Goal: Task Accomplishment & Management: Use online tool/utility

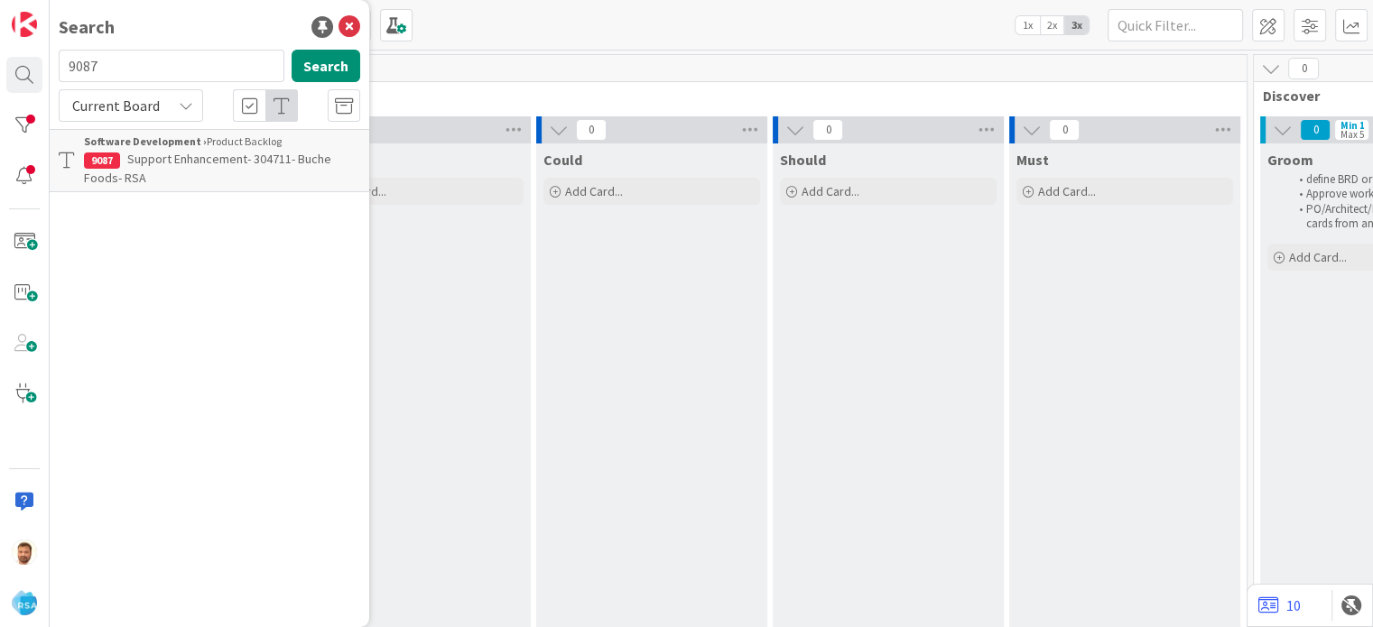
scroll to position [0, 1323]
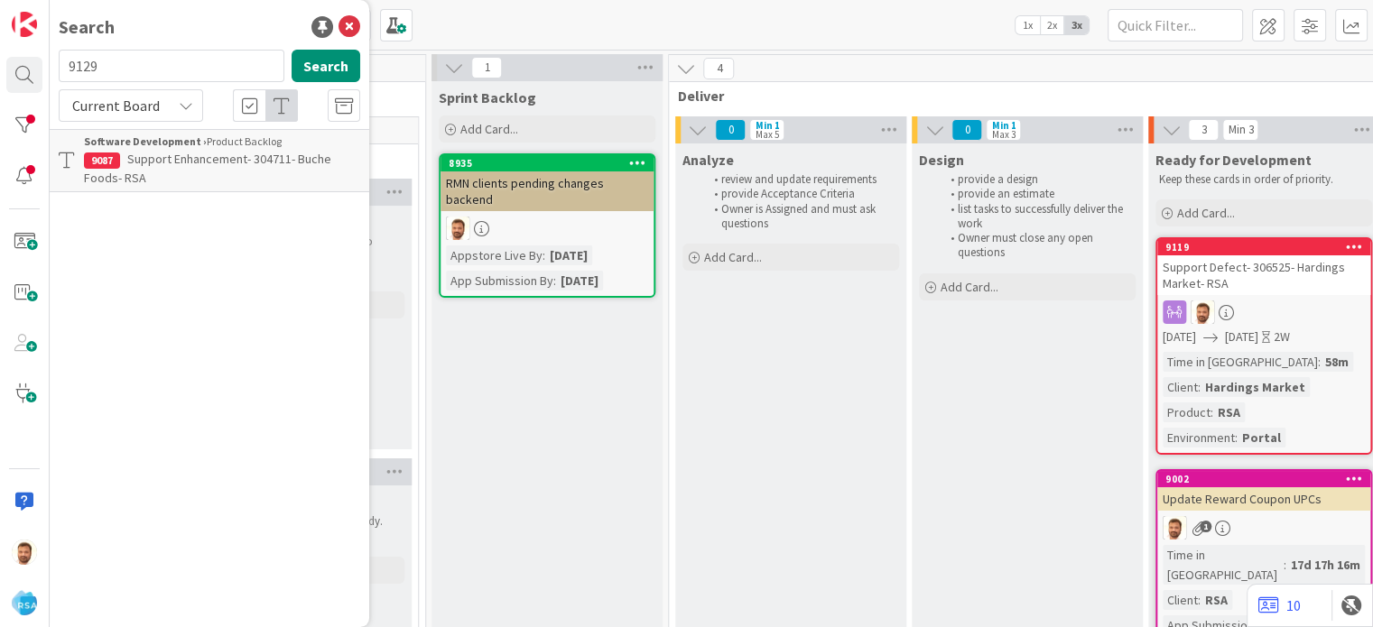
type input "9129"
click at [153, 174] on p "Support Defect- 306855- Moodys Market-RSA" at bounding box center [222, 169] width 276 height 38
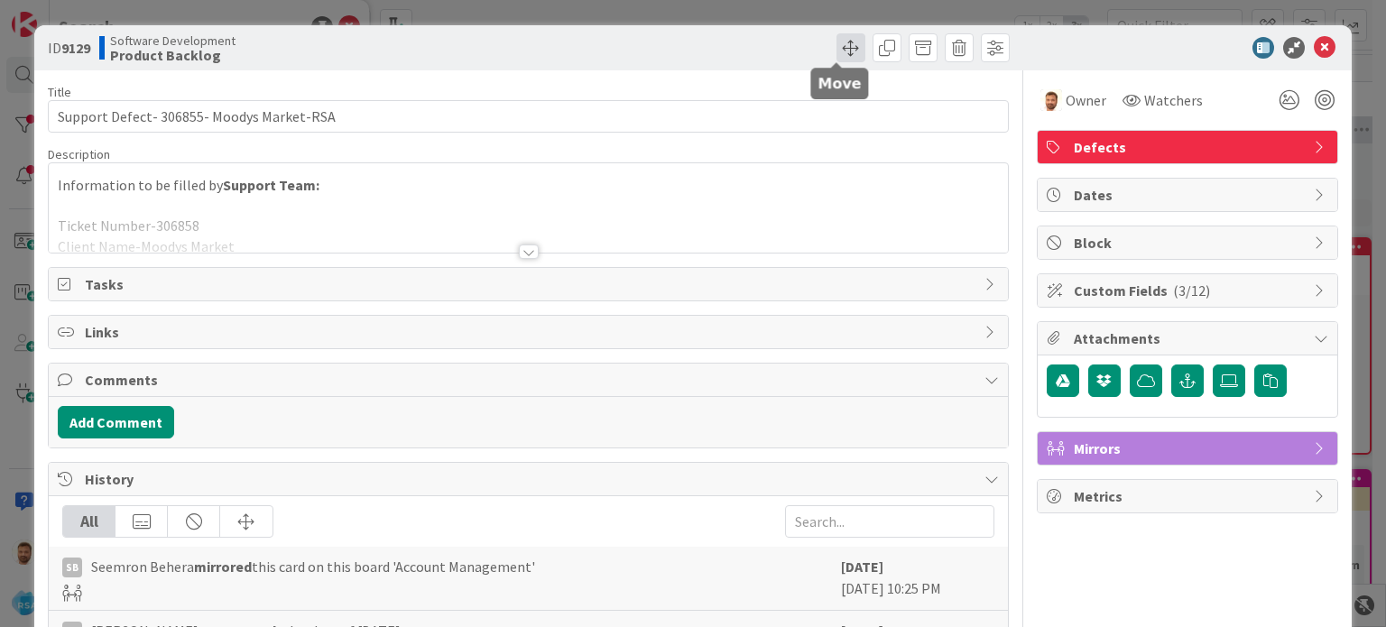
click at [846, 58] on span at bounding box center [851, 47] width 29 height 29
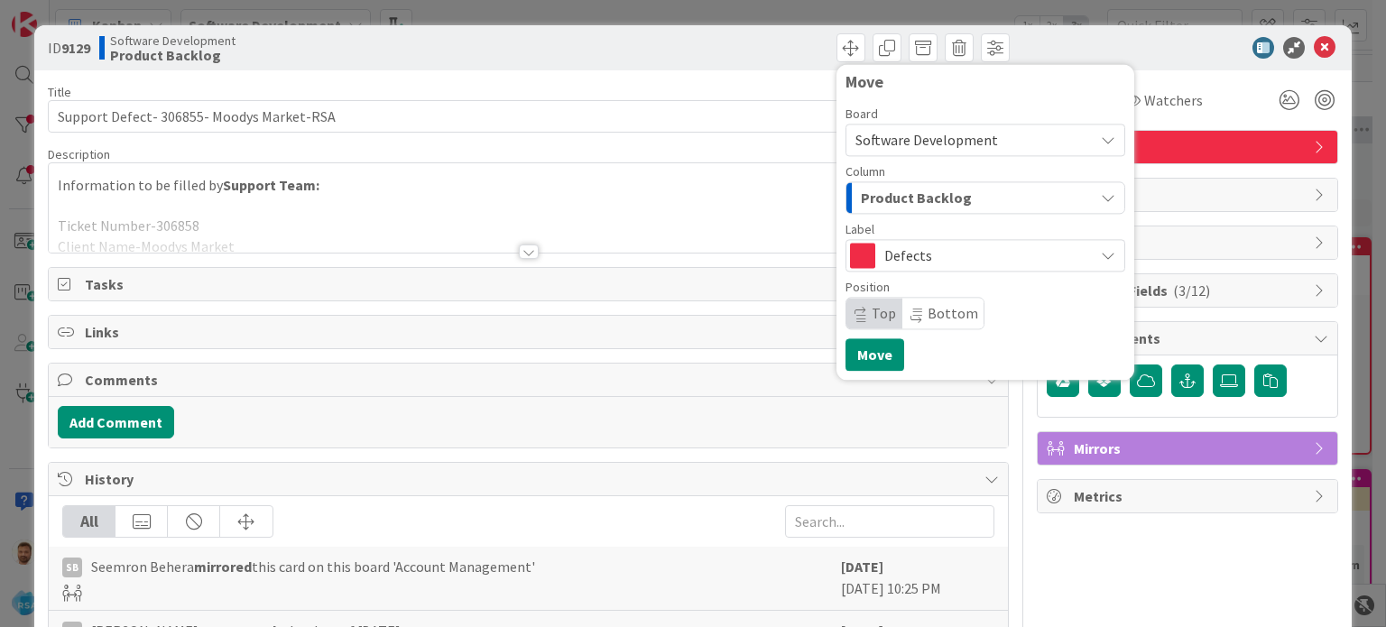
click at [909, 198] on span "Product Backlog" at bounding box center [916, 197] width 111 height 23
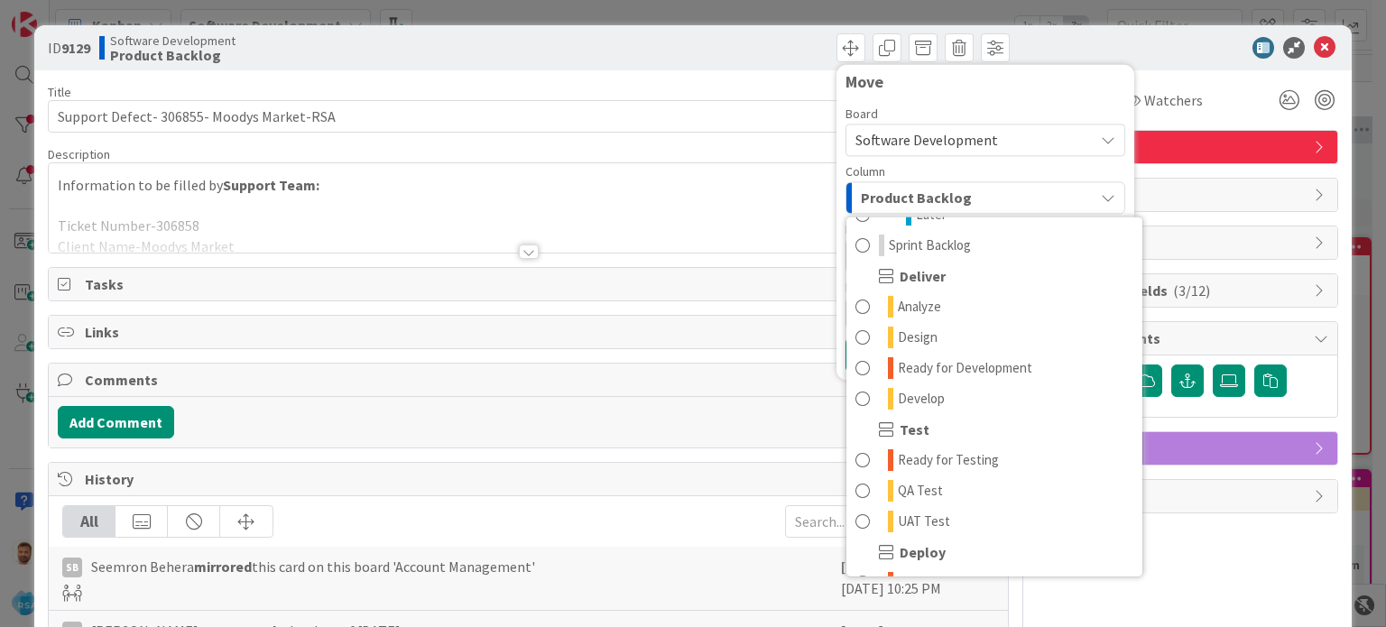
scroll to position [335, 0]
click at [980, 356] on span "Ready for Development" at bounding box center [965, 366] width 134 height 22
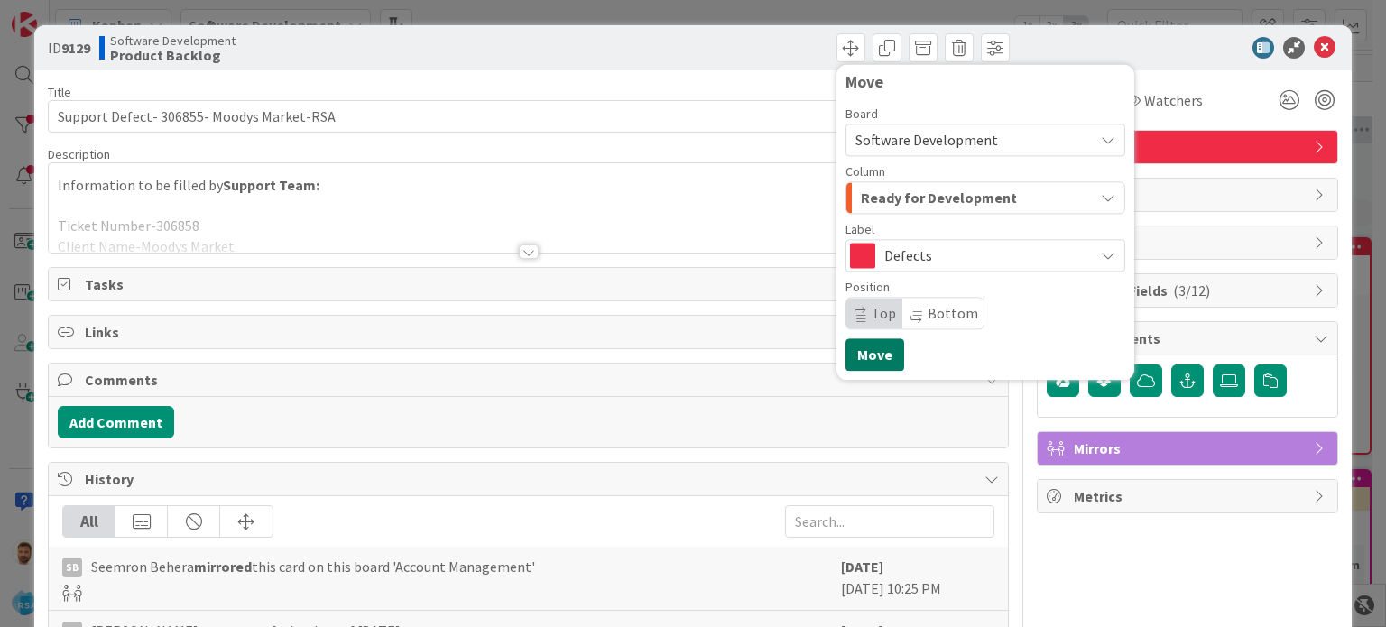
click at [867, 354] on button "Move" at bounding box center [875, 354] width 59 height 32
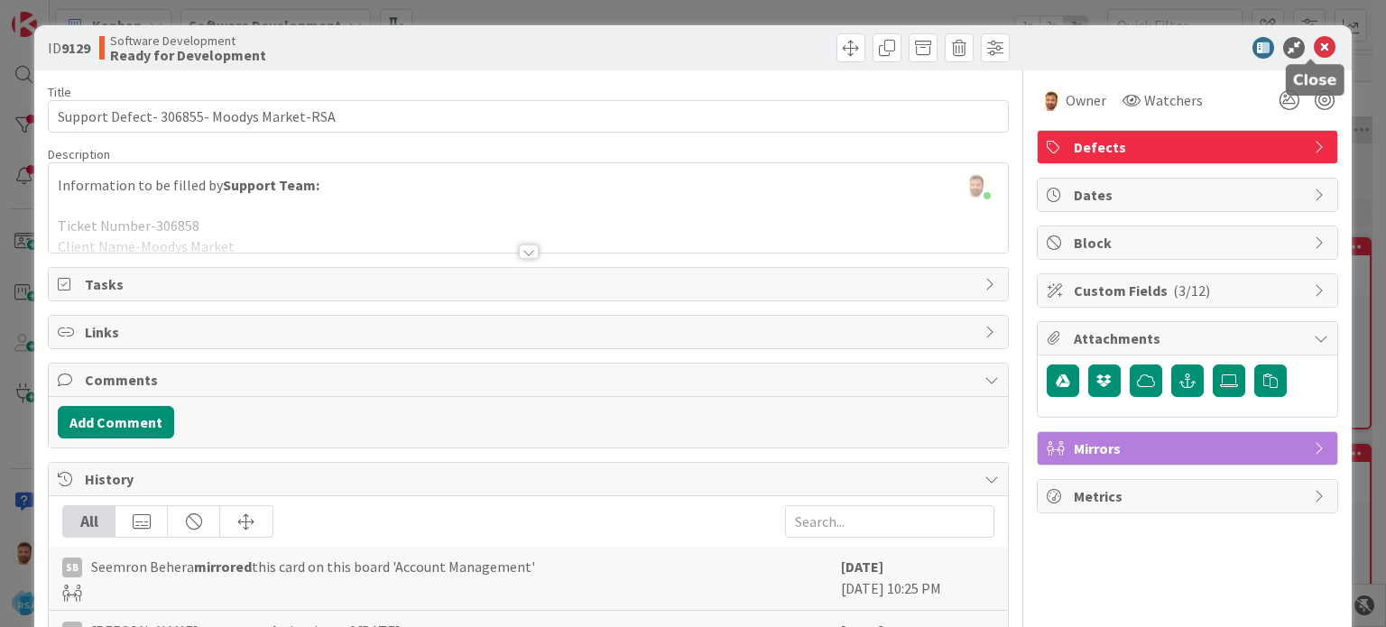
click at [1316, 41] on icon at bounding box center [1325, 48] width 22 height 22
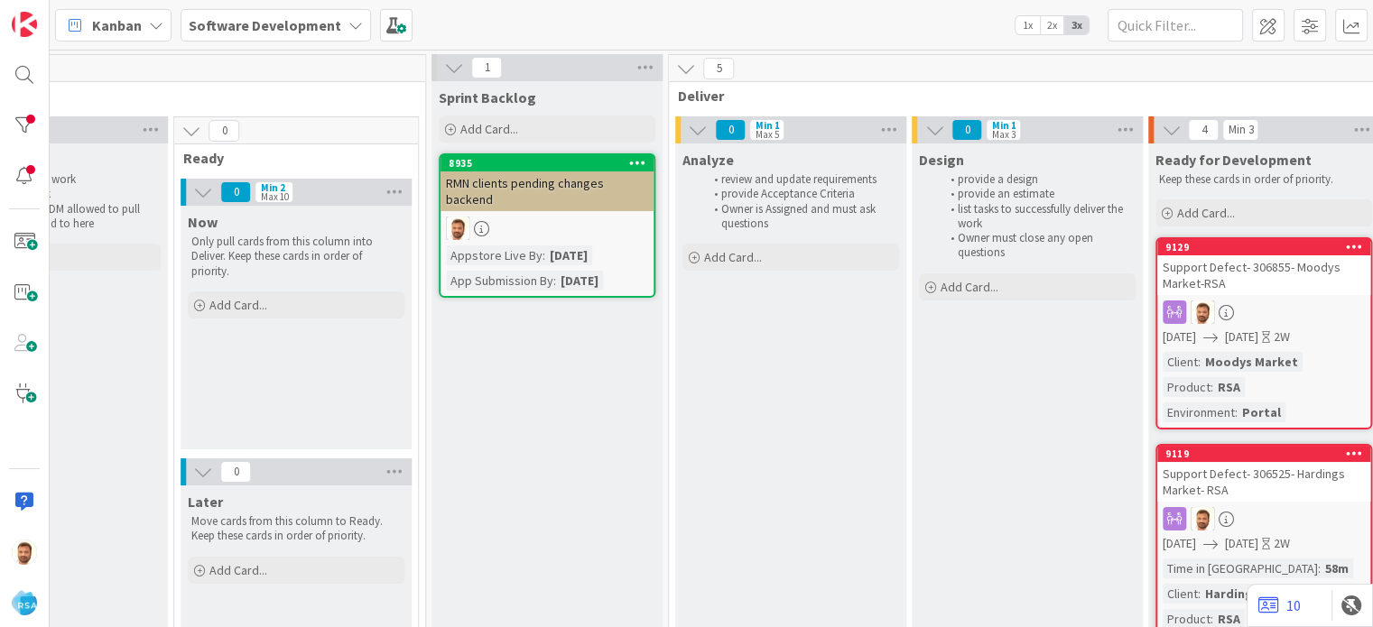
click at [1229, 269] on div "Support Defect- 306855- Moodys Market-RSA" at bounding box center [1263, 275] width 213 height 40
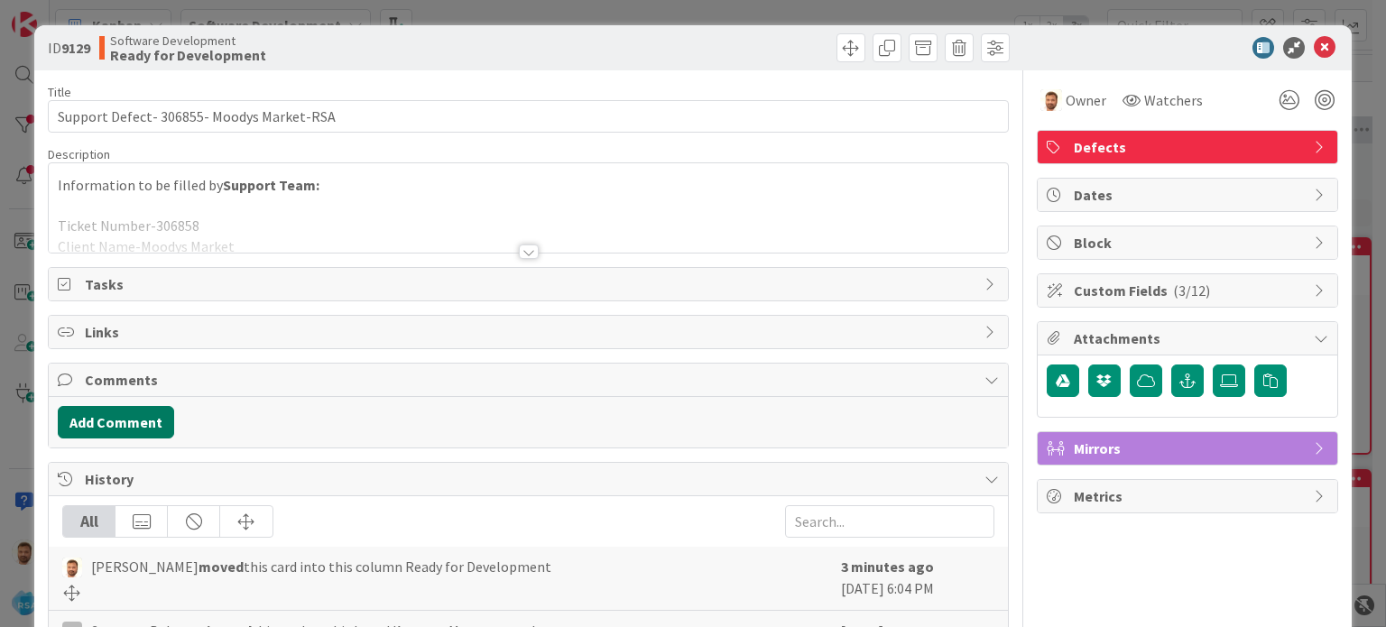
click at [133, 421] on button "Add Comment" at bounding box center [116, 422] width 116 height 32
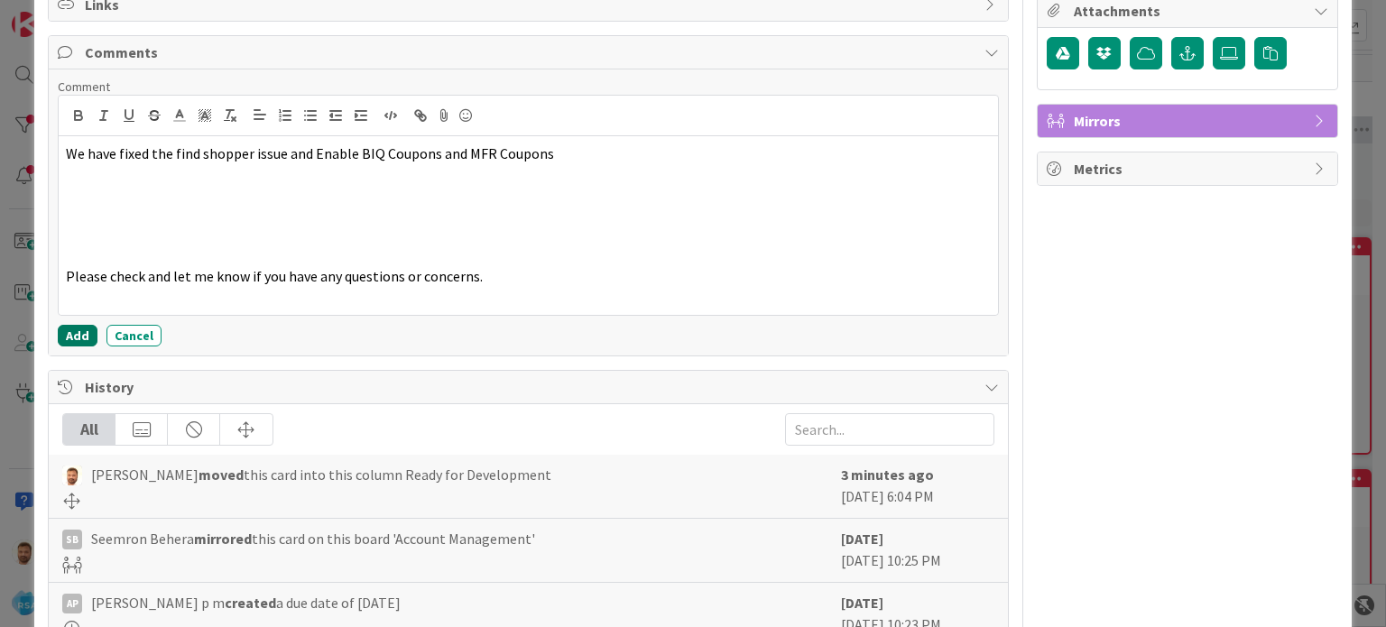
click at [78, 340] on button "Add" at bounding box center [78, 336] width 40 height 22
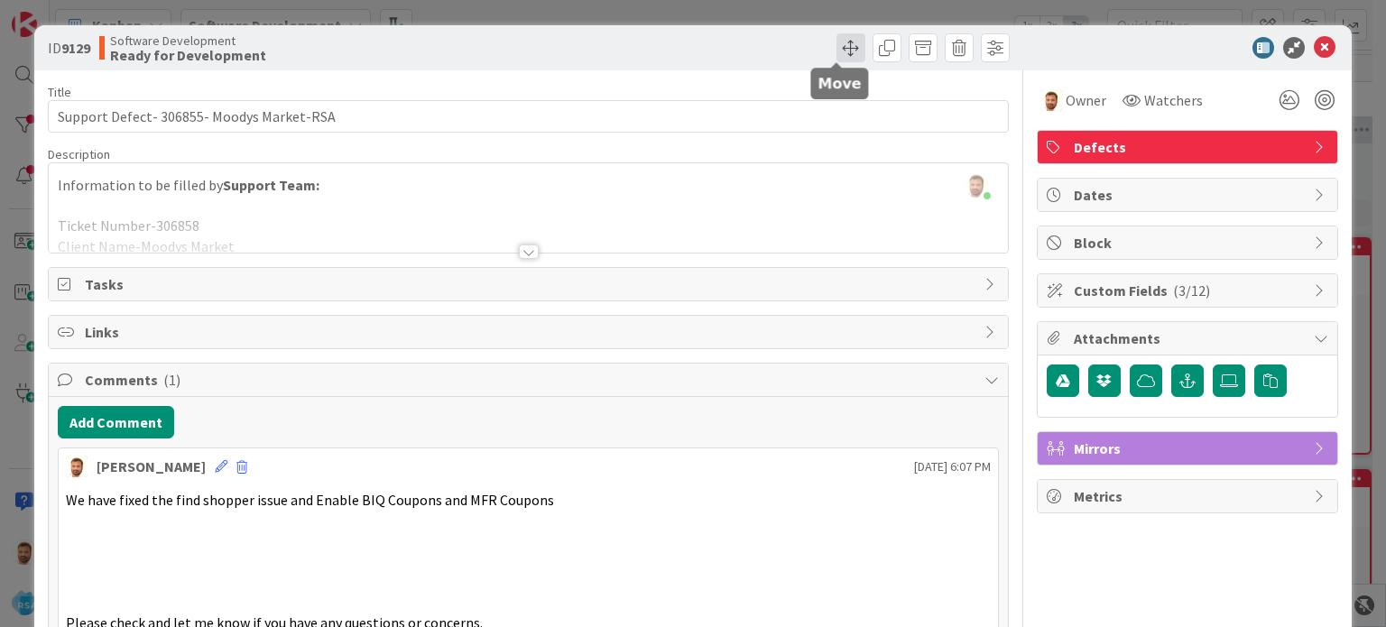
click at [837, 33] on span at bounding box center [851, 47] width 29 height 29
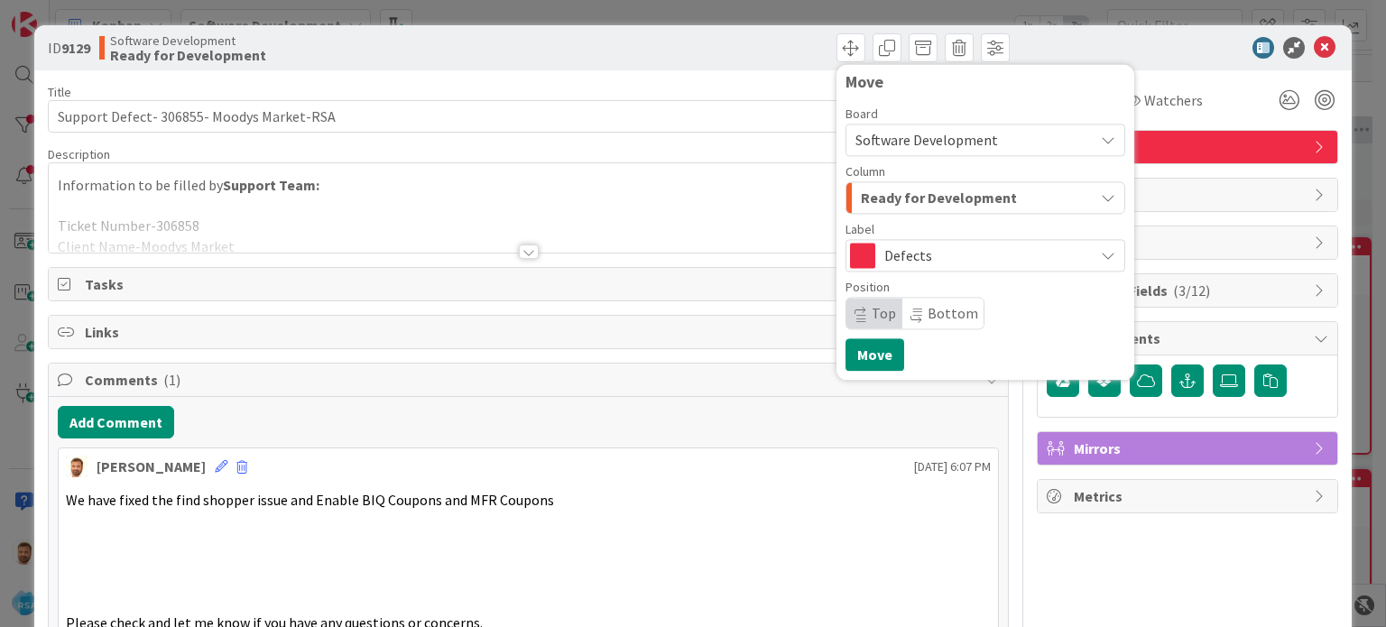
click at [900, 212] on button "Ready for Development" at bounding box center [986, 197] width 280 height 32
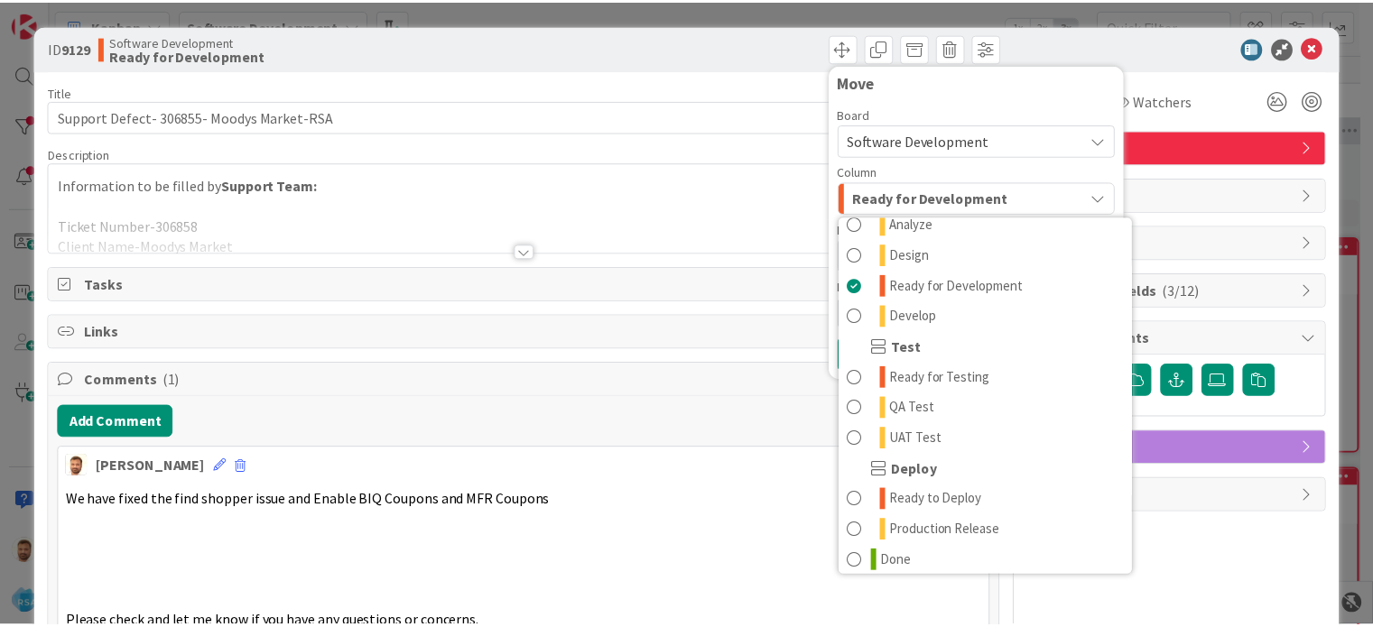
scroll to position [483, 0]
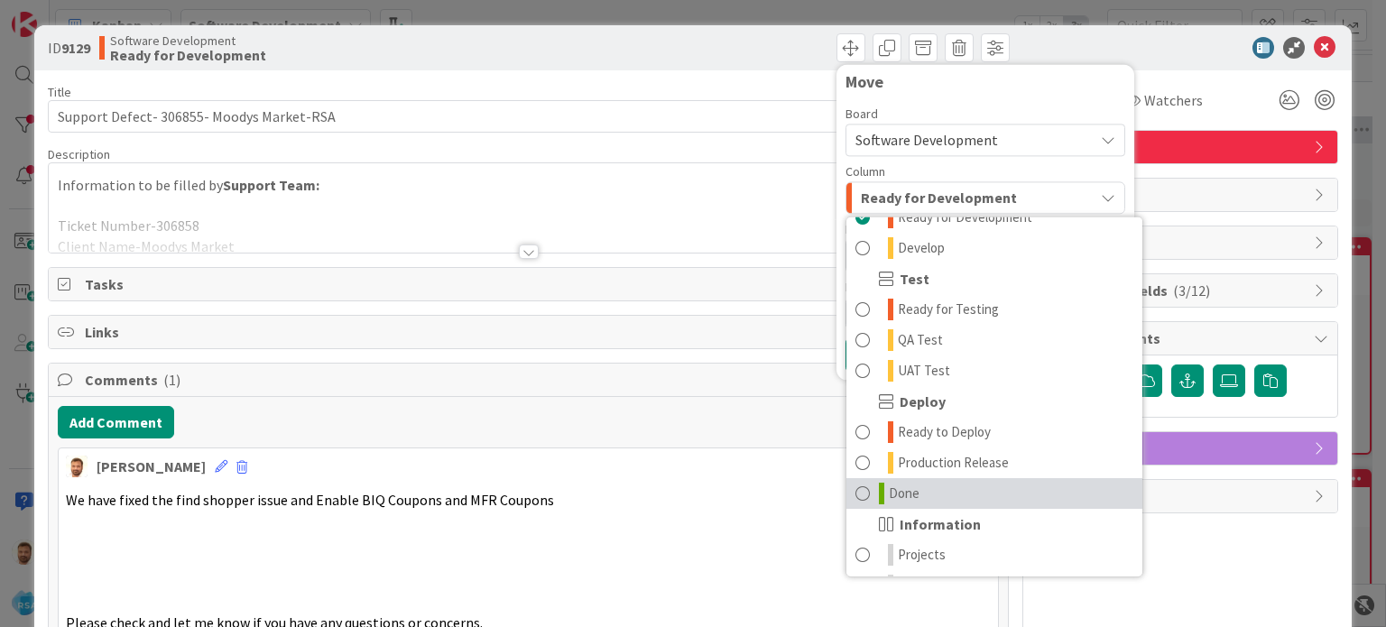
click at [903, 493] on span "Done" at bounding box center [904, 494] width 31 height 22
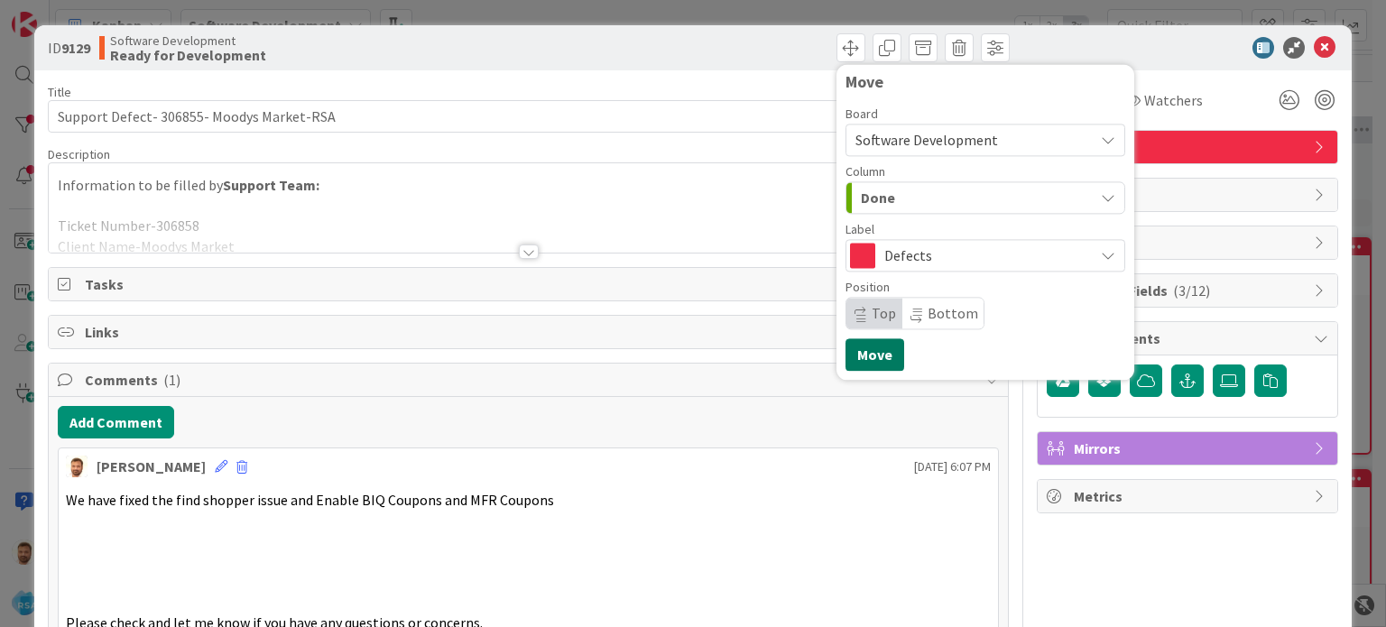
click at [863, 346] on button "Move" at bounding box center [875, 354] width 59 height 32
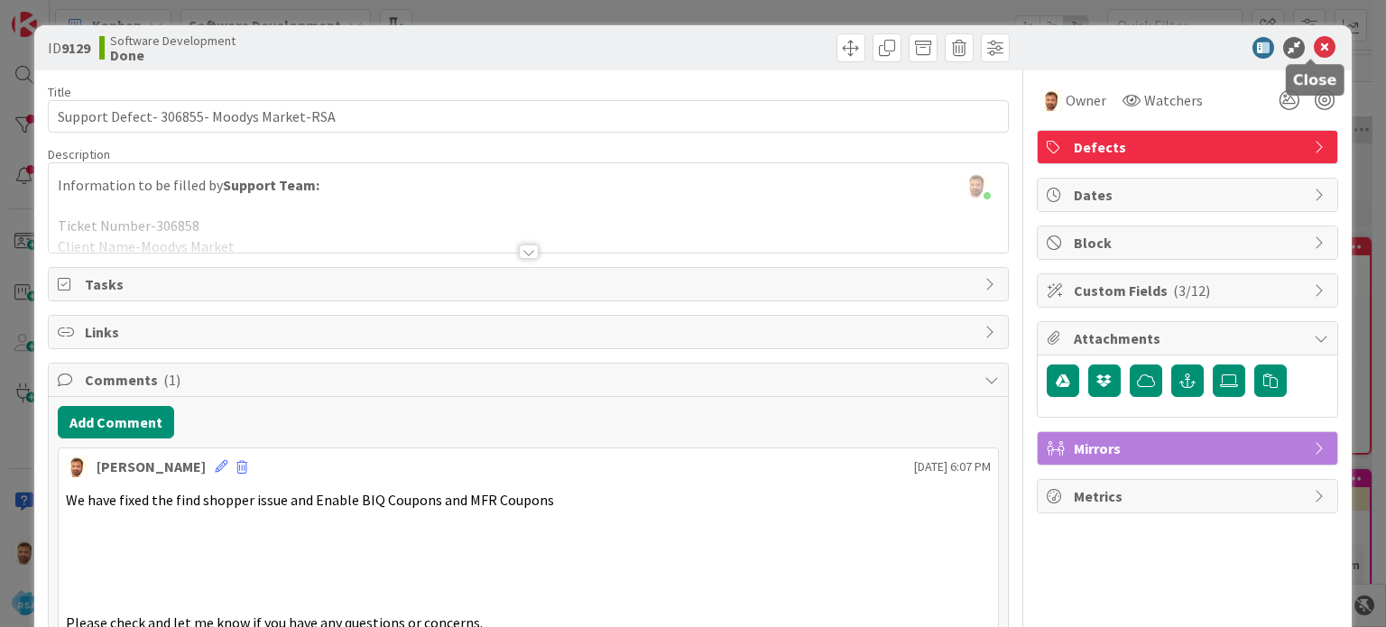
click at [1316, 48] on icon at bounding box center [1325, 48] width 22 height 22
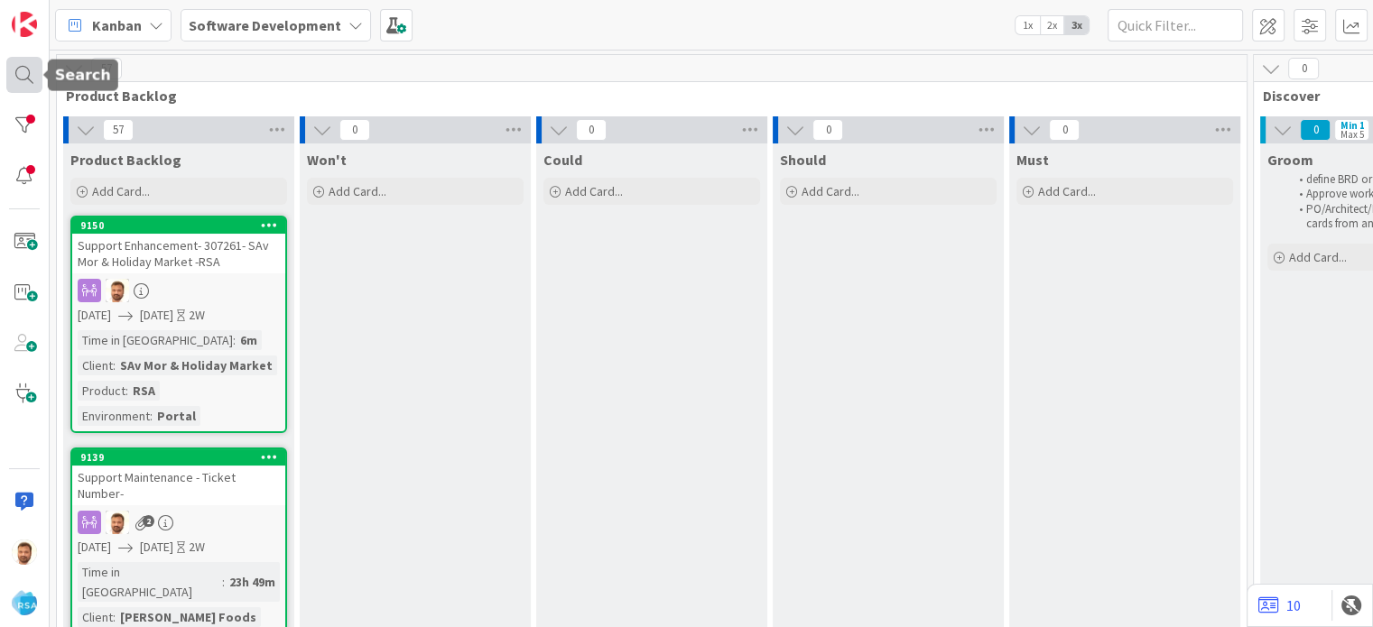
click at [8, 74] on div at bounding box center [24, 75] width 36 height 36
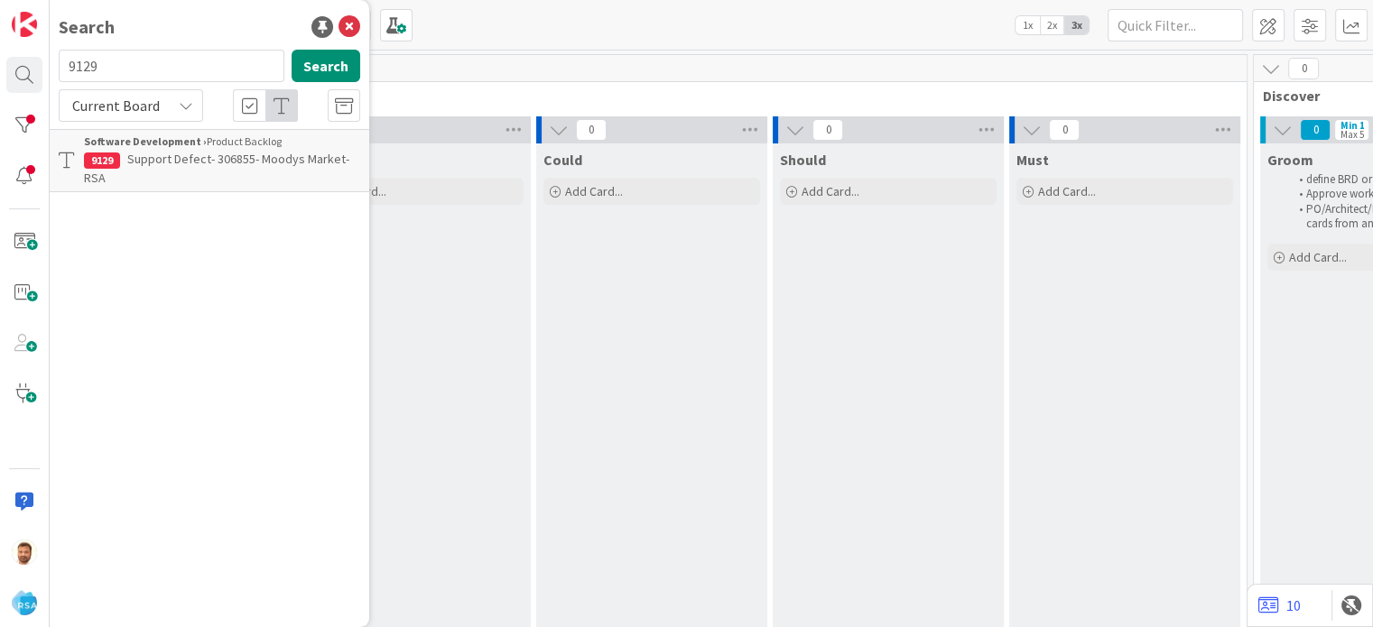
click at [164, 73] on input "9129" at bounding box center [172, 66] width 226 height 32
type input "9128"
click at [175, 162] on span "Support Defect- Ticket Number- 306854-Super! foods Porlson-RSA" at bounding box center [214, 168] width 260 height 35
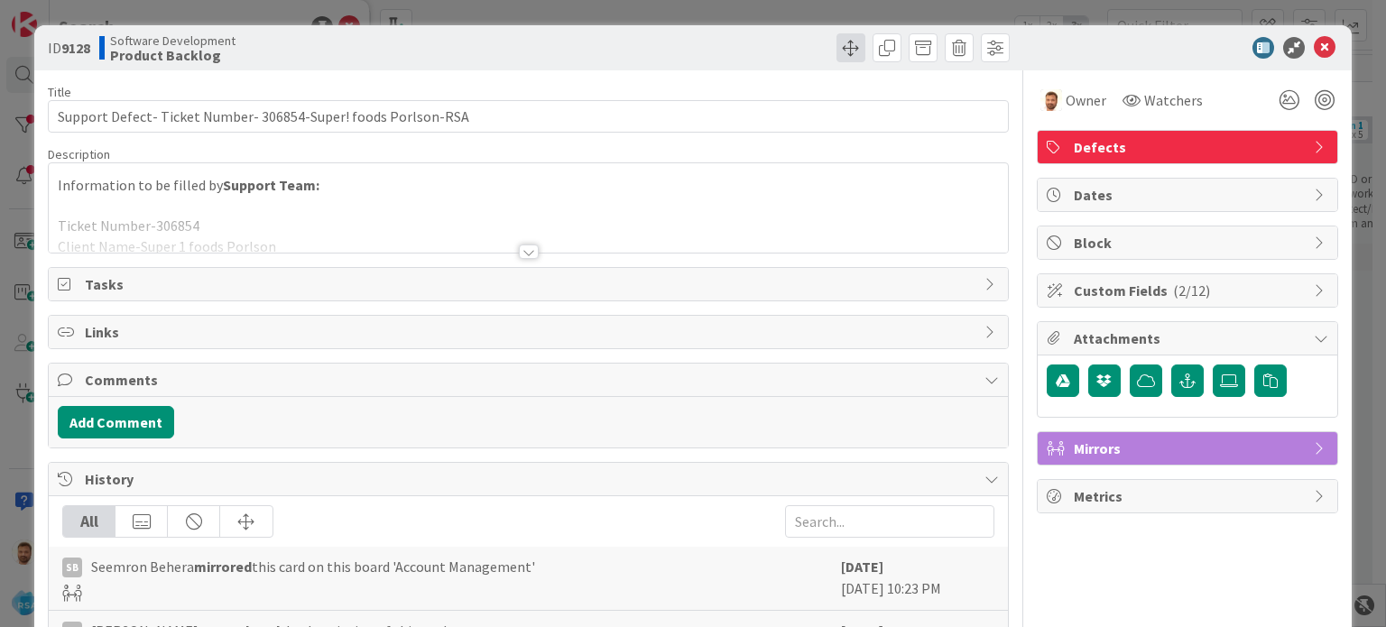
click at [837, 52] on span at bounding box center [851, 47] width 29 height 29
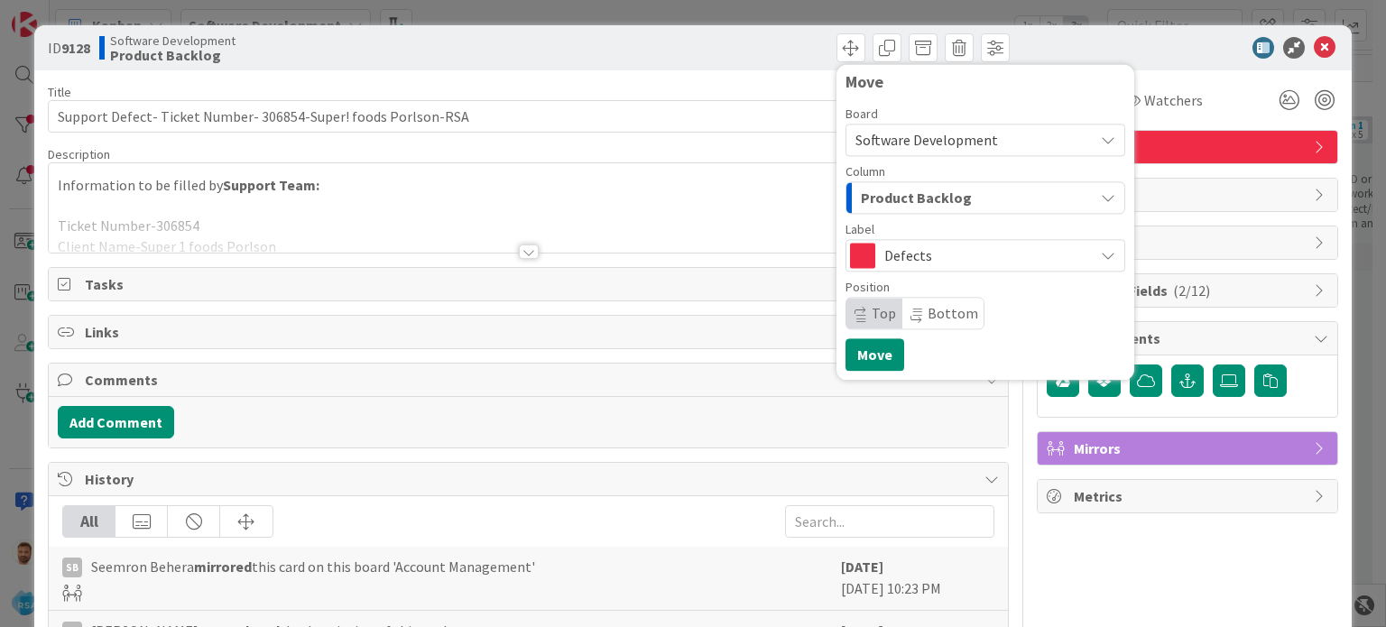
click at [892, 186] on span "Product Backlog" at bounding box center [916, 197] width 111 height 23
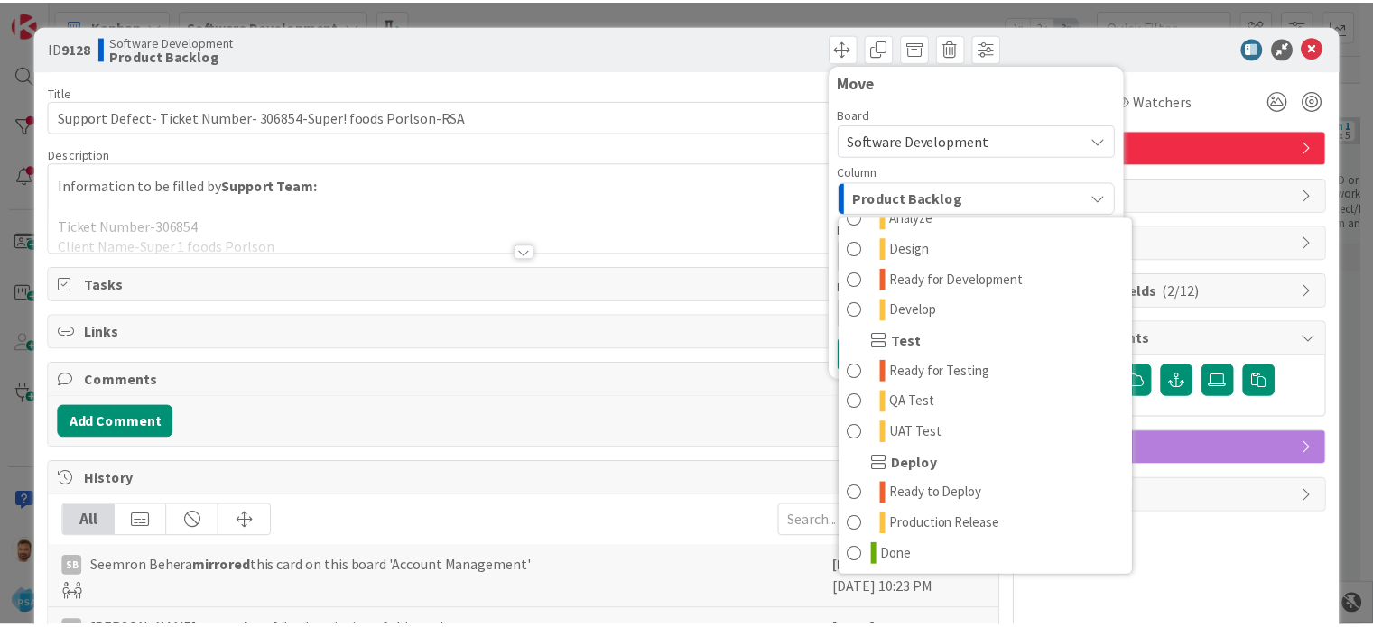
scroll to position [422, 0]
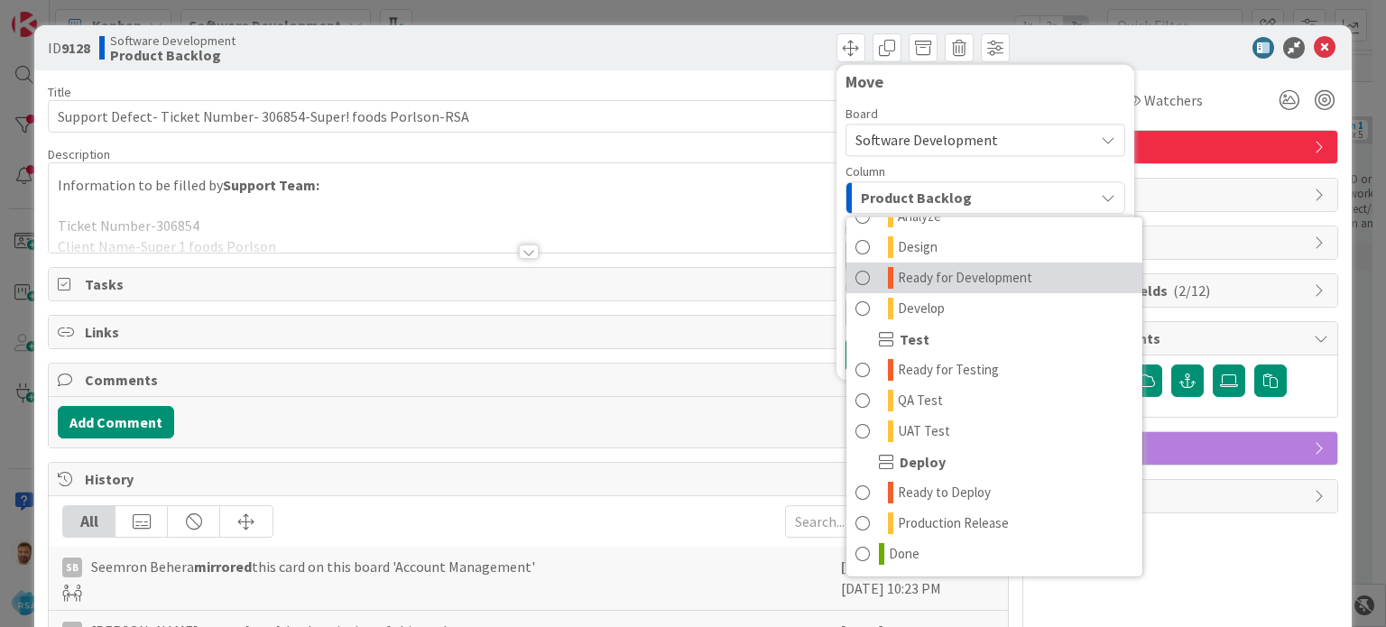
click at [942, 281] on span "Ready for Development" at bounding box center [965, 278] width 134 height 22
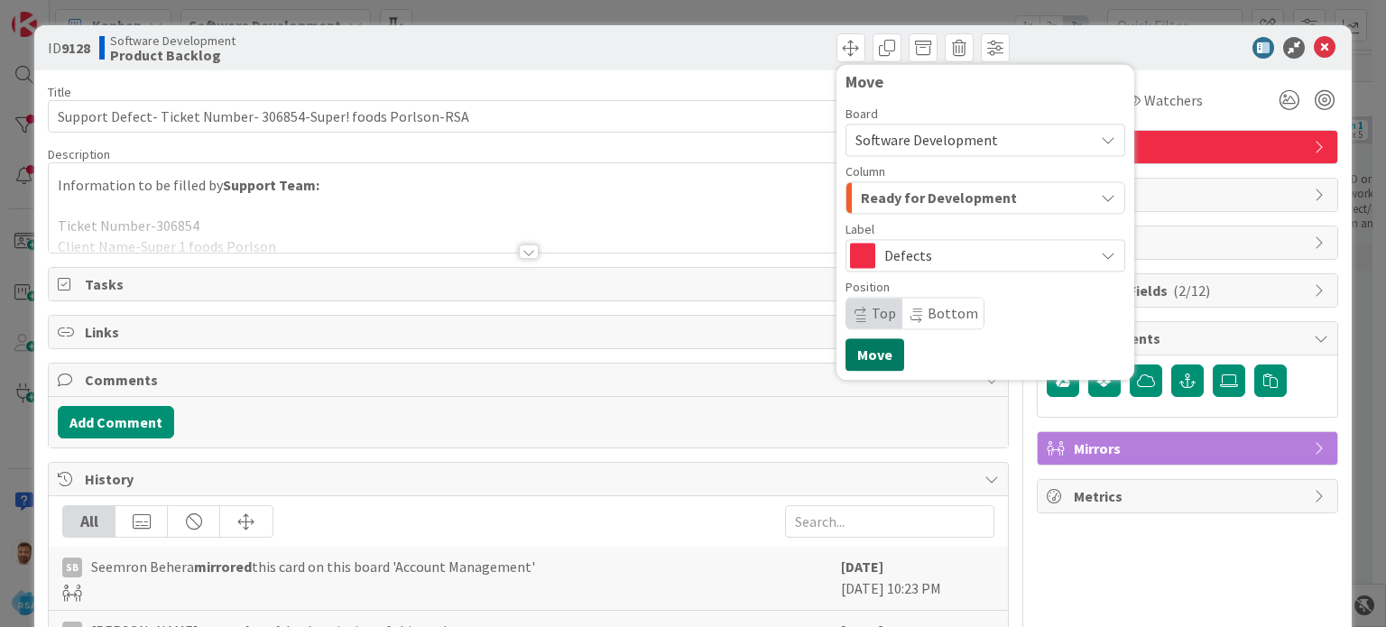
click at [870, 364] on button "Move" at bounding box center [875, 354] width 59 height 32
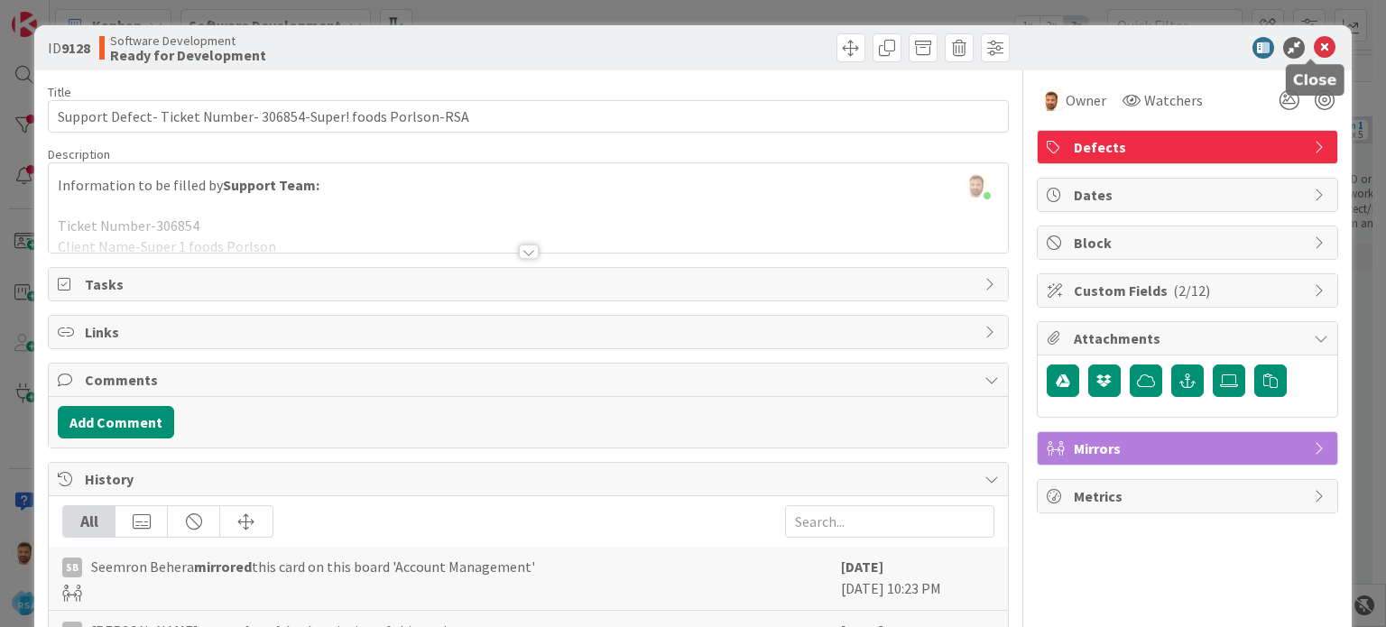
click at [1314, 43] on icon at bounding box center [1325, 48] width 22 height 22
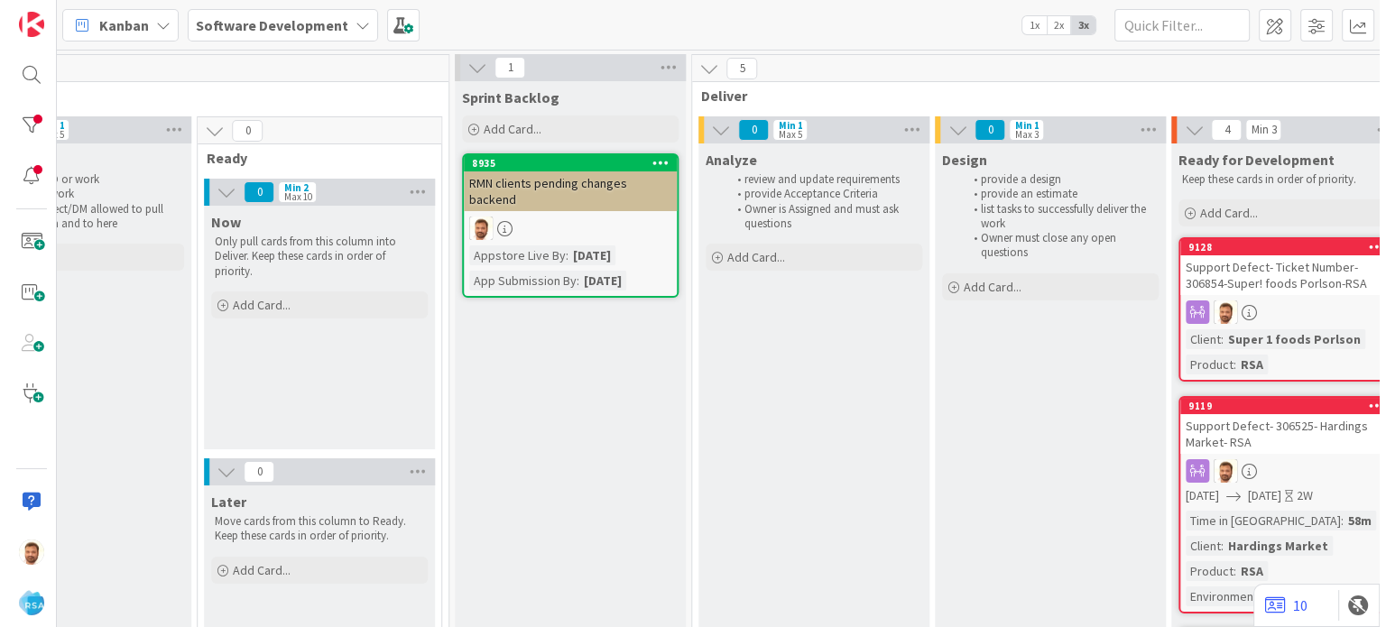
scroll to position [0, 1318]
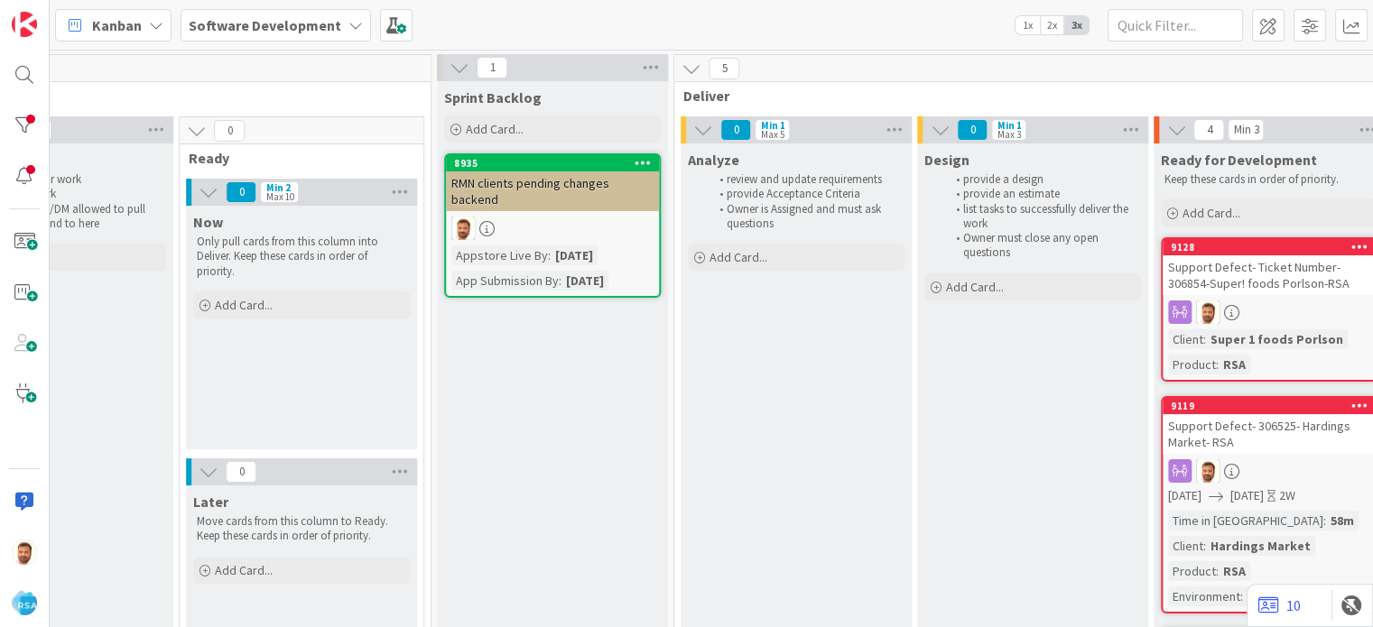
click at [1216, 270] on div "Support Defect- Ticket Number- 306854-Super! foods Porlson-RSA" at bounding box center [1268, 275] width 213 height 40
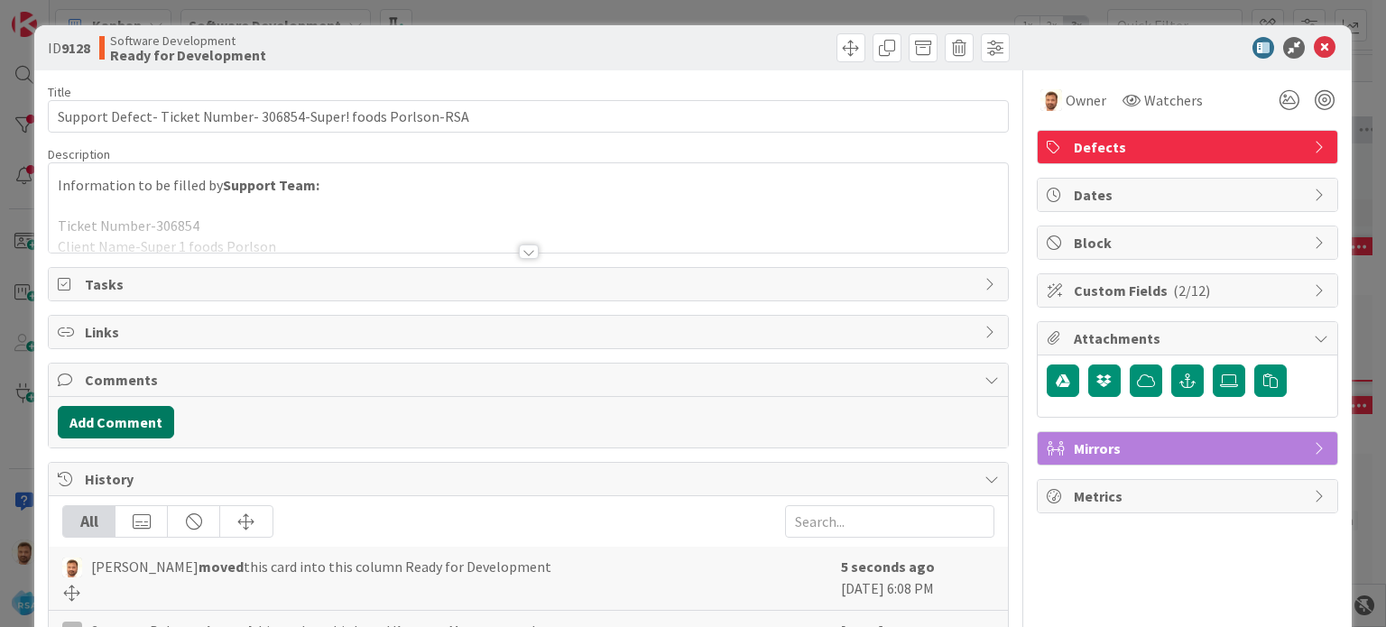
click at [149, 424] on button "Add Comment" at bounding box center [116, 422] width 116 height 32
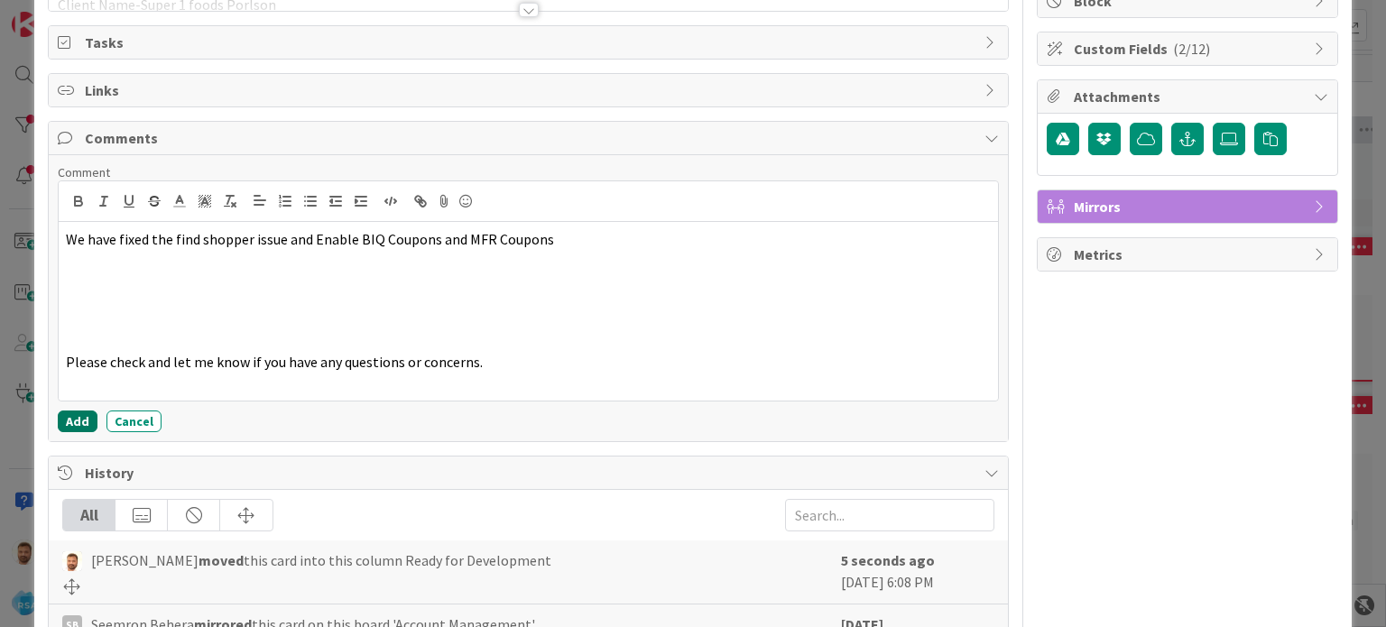
click at [83, 417] on button "Add" at bounding box center [78, 422] width 40 height 22
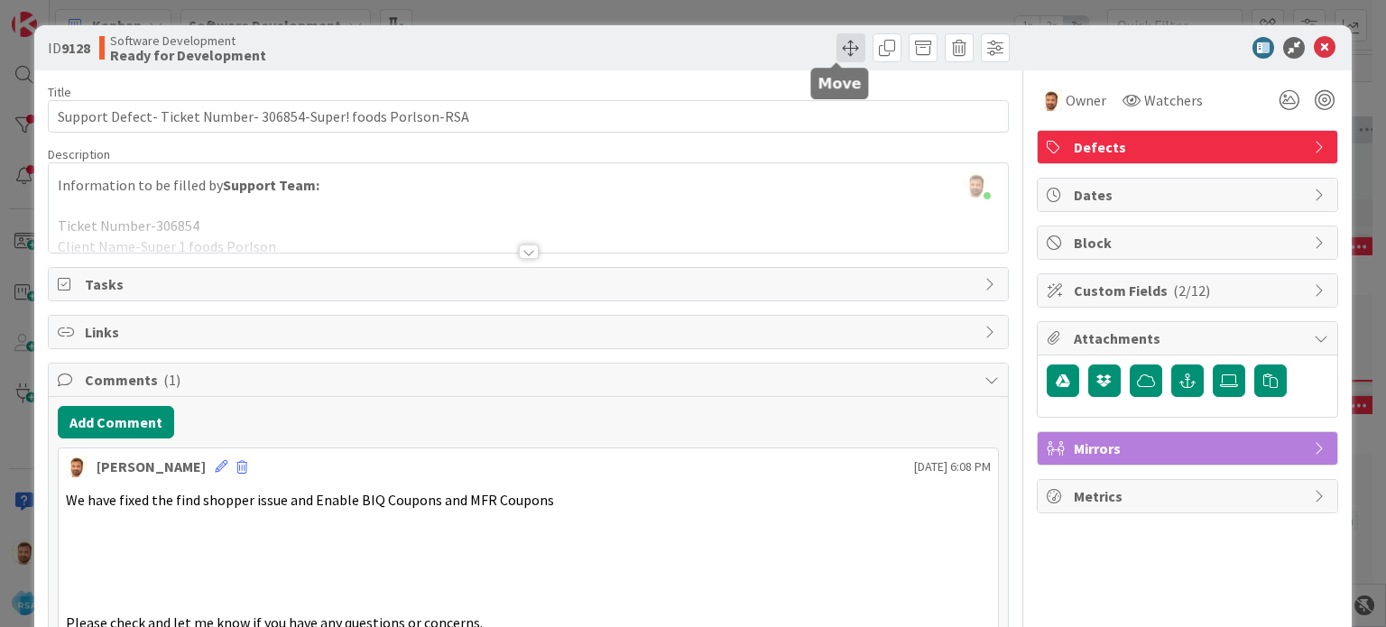
click at [837, 52] on span at bounding box center [851, 47] width 29 height 29
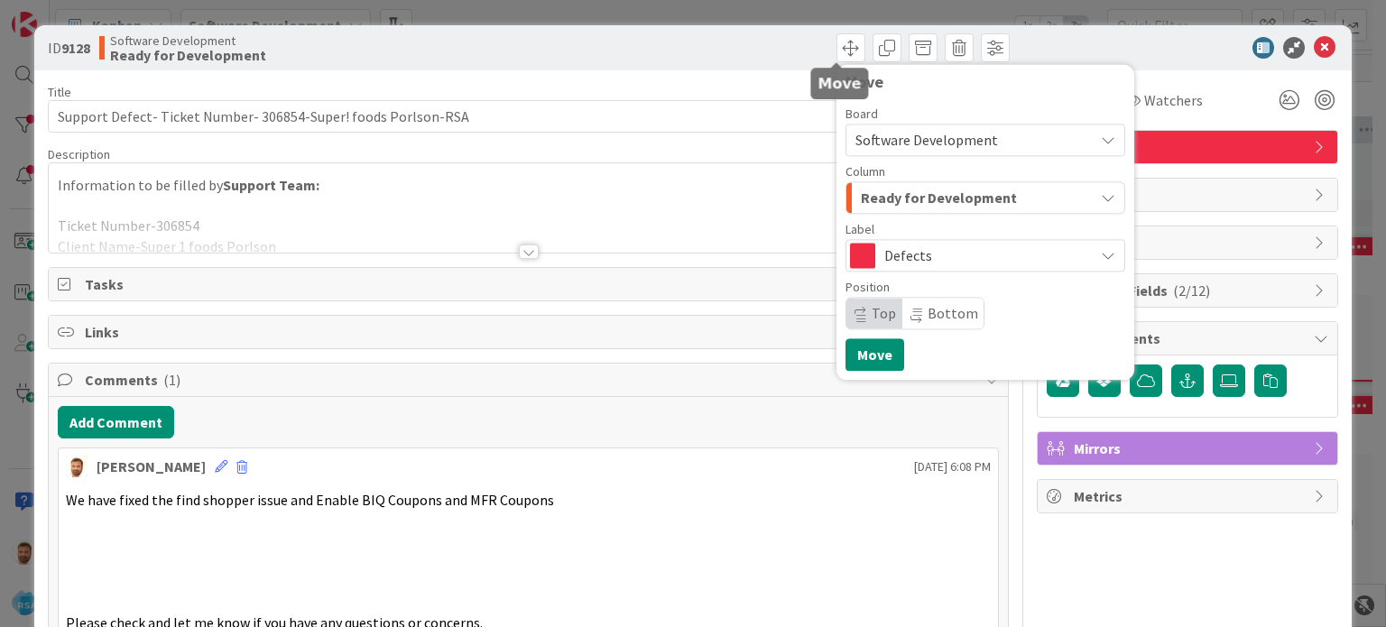
click at [902, 198] on span "Ready for Development" at bounding box center [939, 197] width 156 height 23
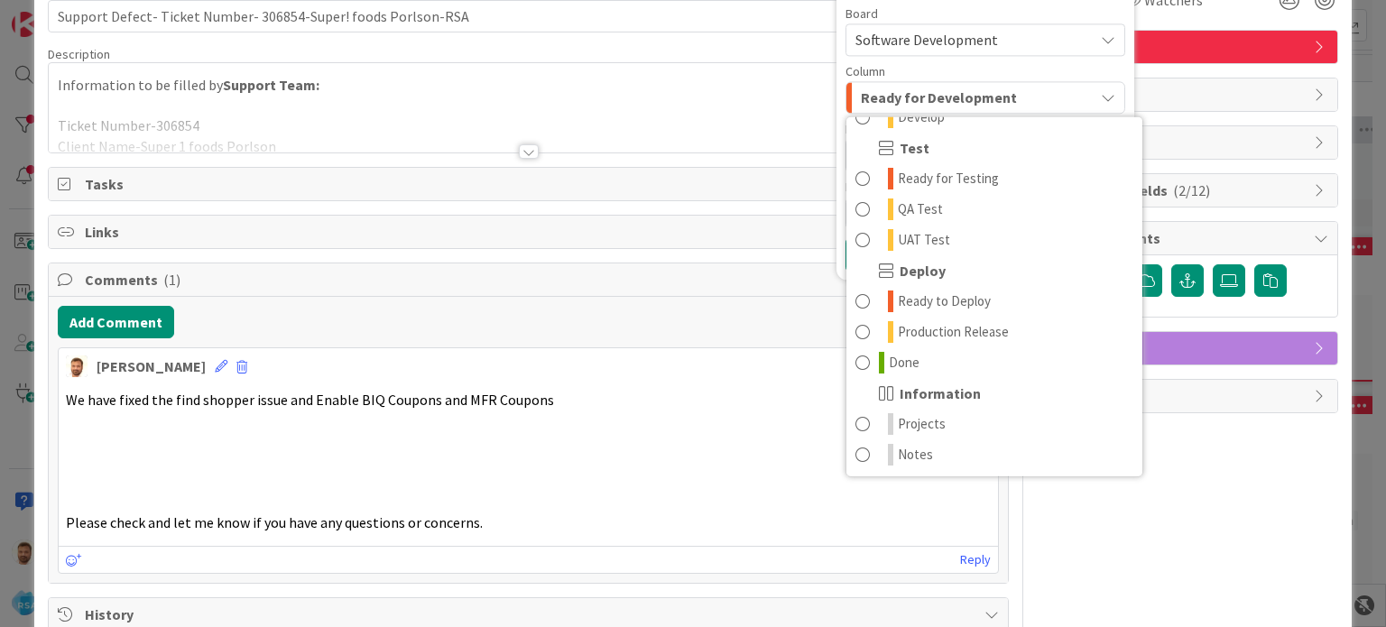
scroll to position [111, 0]
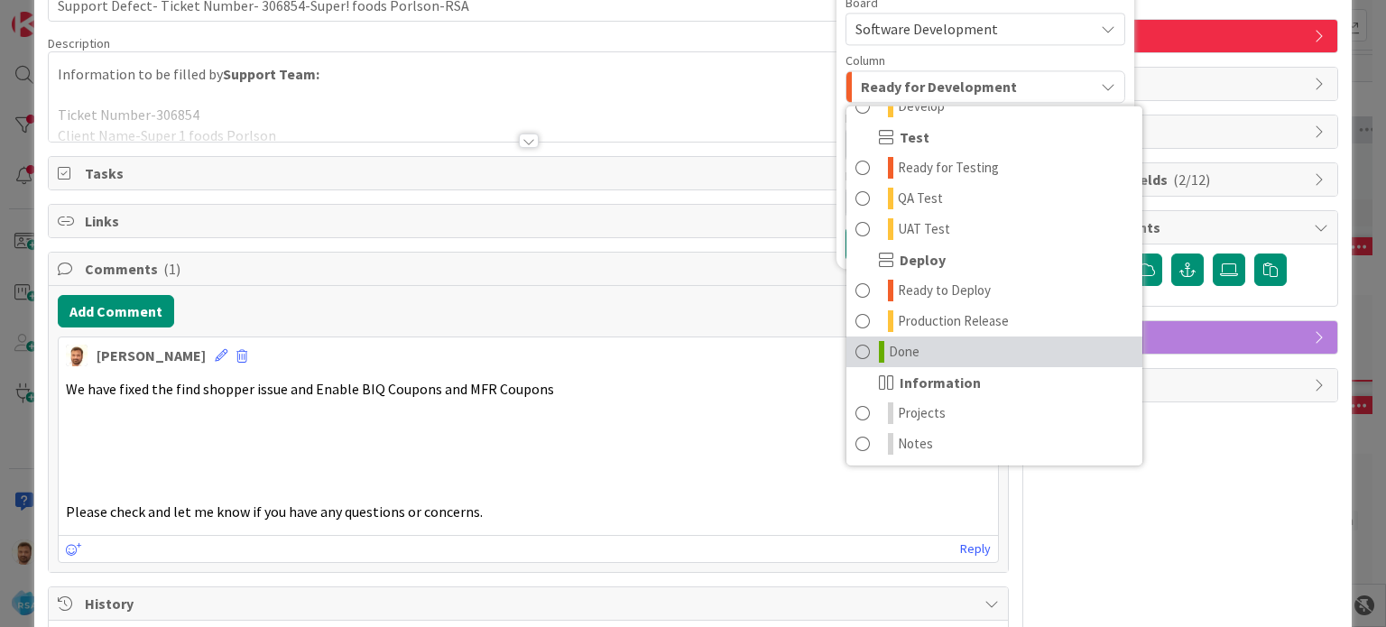
click at [941, 347] on link "Done" at bounding box center [994, 352] width 296 height 31
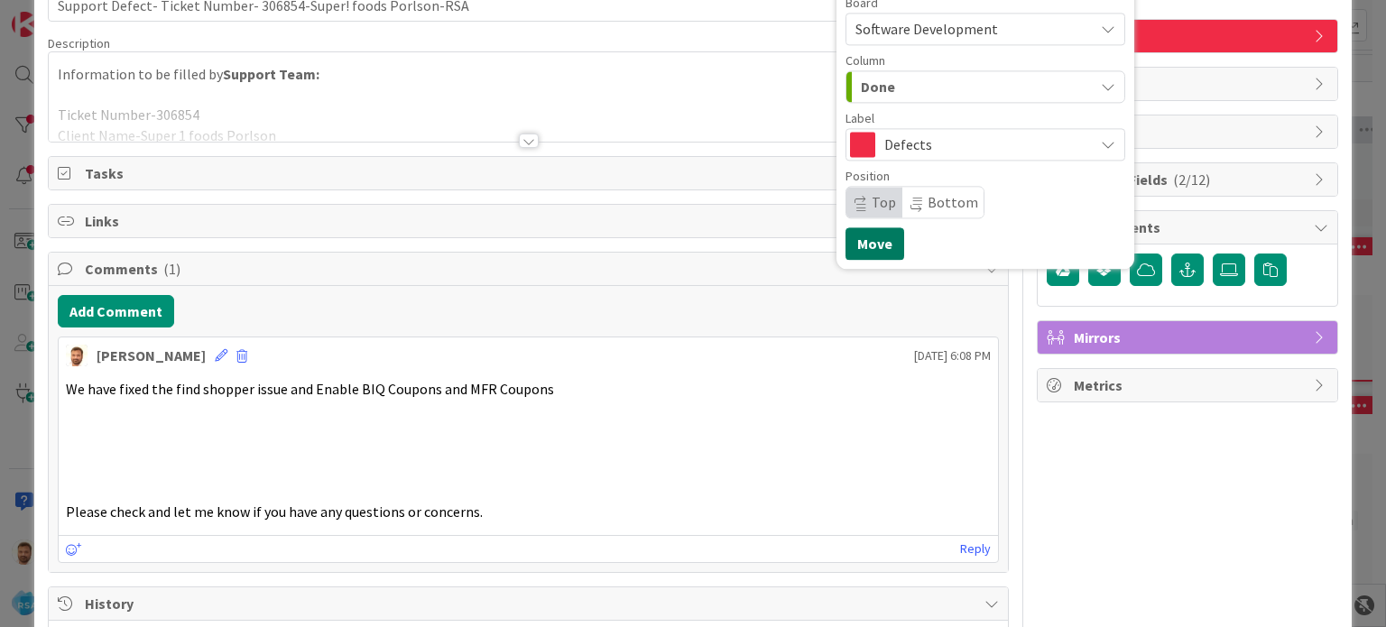
click at [865, 252] on button "Move" at bounding box center [875, 243] width 59 height 32
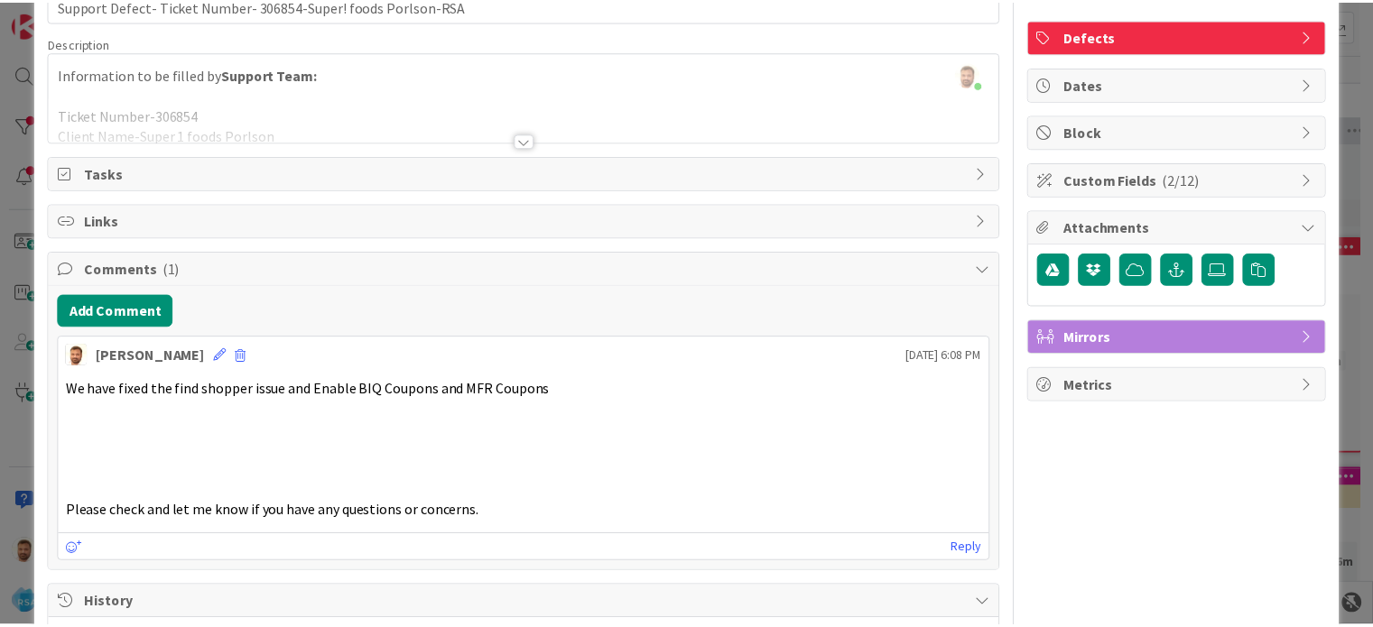
scroll to position [0, 0]
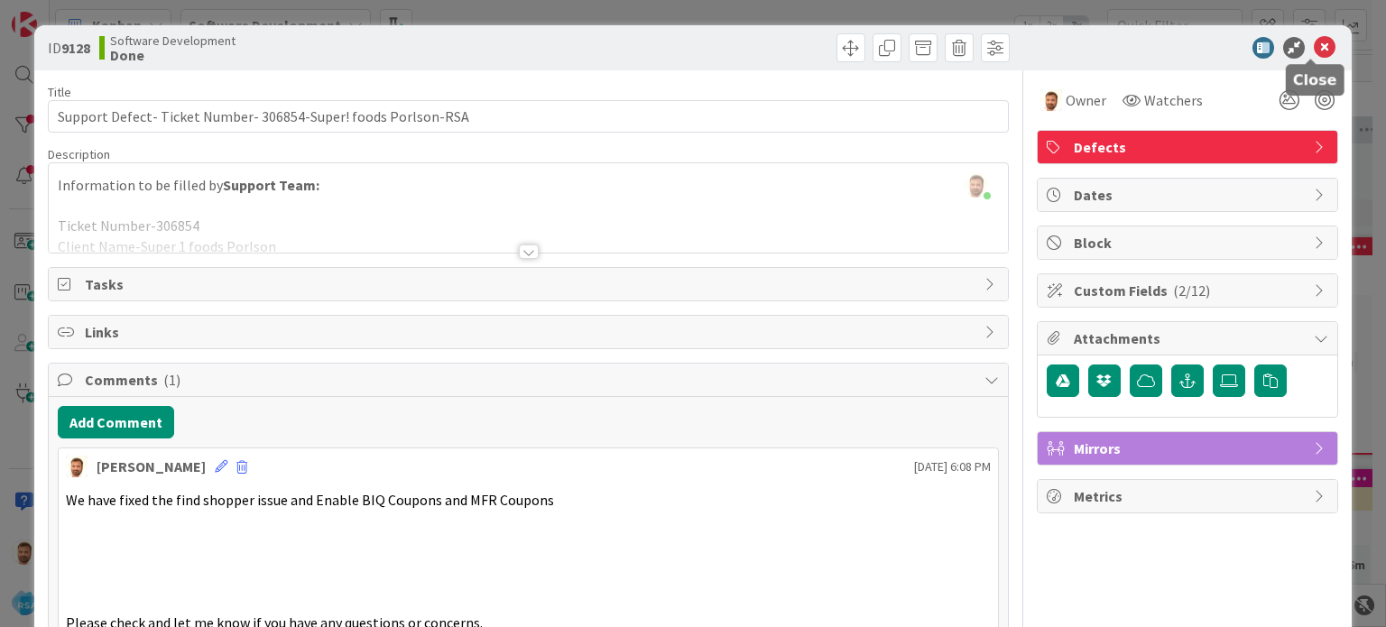
click at [1314, 53] on icon at bounding box center [1325, 48] width 22 height 22
